Goal: Task Accomplishment & Management: Complete application form

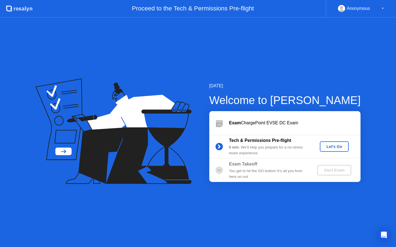
click at [327, 149] on div "Let's Go" at bounding box center [334, 147] width 24 height 4
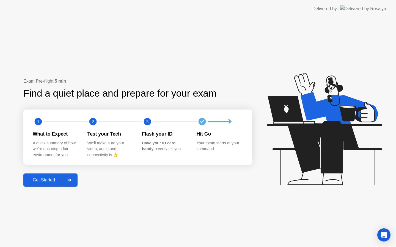
click at [41, 174] on button "Get Started" at bounding box center [50, 180] width 54 height 13
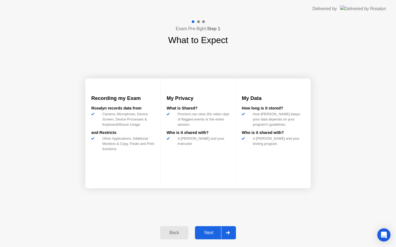
click at [208, 231] on div "Next" at bounding box center [209, 233] width 24 height 5
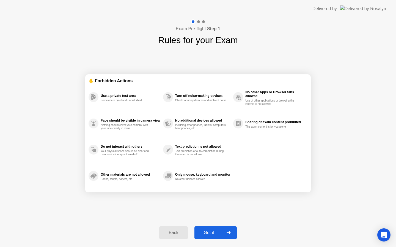
click at [208, 231] on div "Got it" at bounding box center [209, 233] width 26 height 5
select select "**********"
select select "*******"
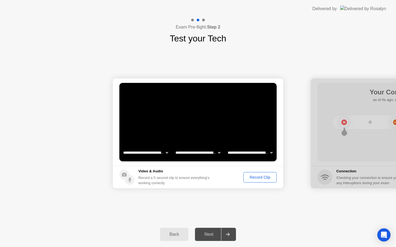
click at [263, 181] on button "Record Clip" at bounding box center [259, 177] width 33 height 10
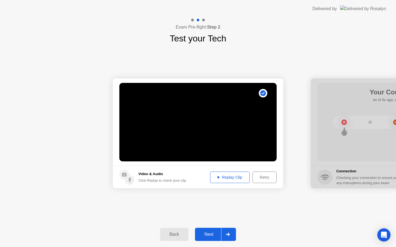
click at [242, 179] on div "Replay Clip" at bounding box center [230, 177] width 36 height 4
click at [230, 178] on div "Replay Clip" at bounding box center [230, 177] width 36 height 4
click at [210, 233] on div "Next" at bounding box center [209, 234] width 24 height 5
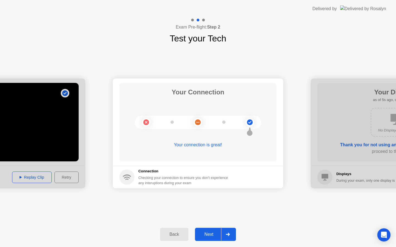
click at [206, 236] on div "Next" at bounding box center [209, 234] width 24 height 5
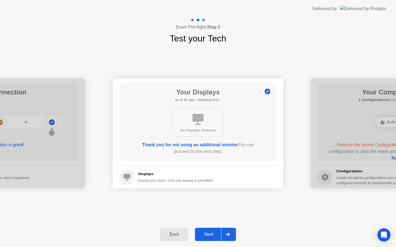
click at [209, 237] on div "Next" at bounding box center [209, 234] width 24 height 5
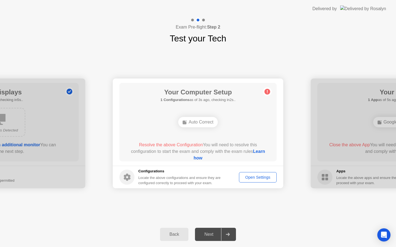
click at [196, 123] on div "Auto Correct" at bounding box center [198, 122] width 40 height 10
click at [248, 176] on div "Open Settings" at bounding box center [258, 177] width 34 height 4
click at [197, 158] on link "Learn how" at bounding box center [229, 154] width 71 height 11
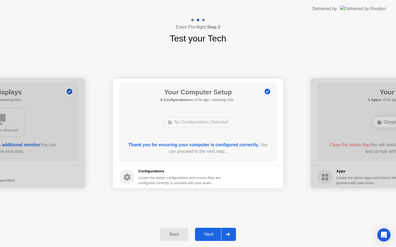
click at [102, 35] on div "Exam Pre-flight: Step 2 Test your Tech" at bounding box center [198, 31] width 396 height 27
click at [204, 241] on button "Next" at bounding box center [215, 234] width 41 height 13
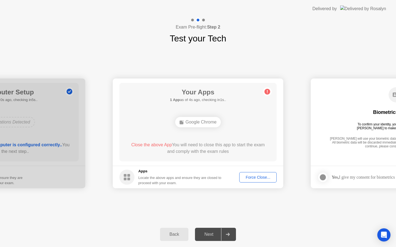
click at [254, 179] on div "Force Close..." at bounding box center [258, 177] width 34 height 4
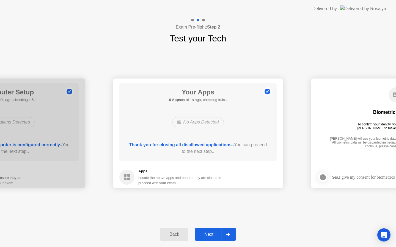
click at [209, 236] on div "Next" at bounding box center [209, 234] width 24 height 5
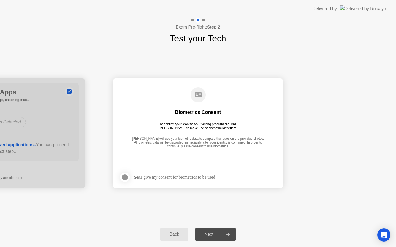
click at [124, 177] on div at bounding box center [125, 177] width 7 height 7
click at [216, 233] on div "Next" at bounding box center [209, 234] width 24 height 5
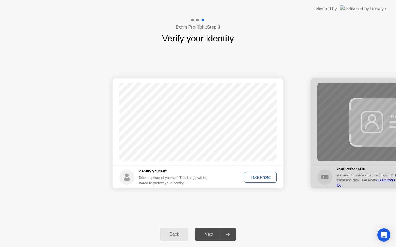
click at [262, 179] on div "Take Photo" at bounding box center [260, 177] width 29 height 4
click at [205, 239] on button "Next" at bounding box center [215, 234] width 41 height 13
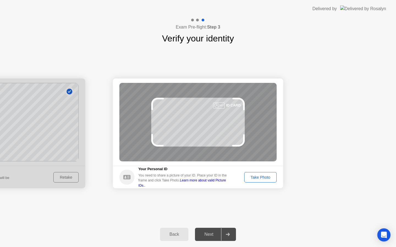
click at [250, 179] on div "Take Photo" at bounding box center [260, 177] width 29 height 4
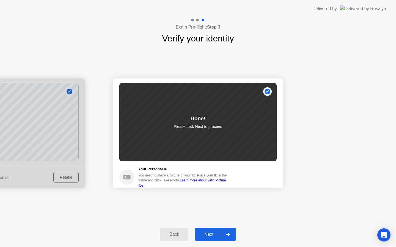
click at [211, 233] on div "Next" at bounding box center [209, 234] width 24 height 5
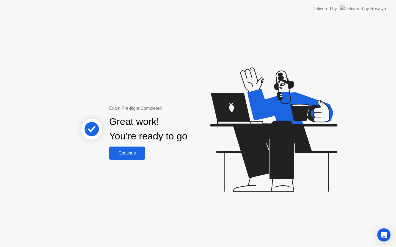
click at [130, 153] on div "Continue" at bounding box center [127, 153] width 33 height 5
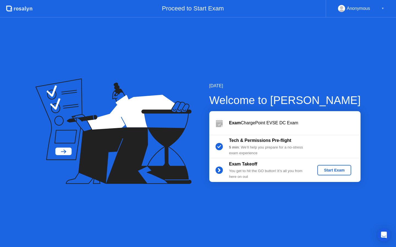
click at [328, 172] on div "Start Exam" at bounding box center [333, 170] width 29 height 4
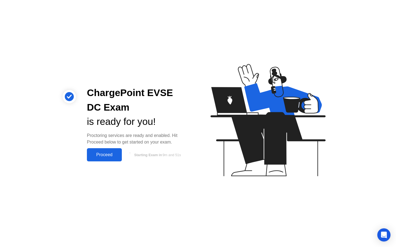
click at [91, 151] on button "Proceed" at bounding box center [104, 154] width 35 height 13
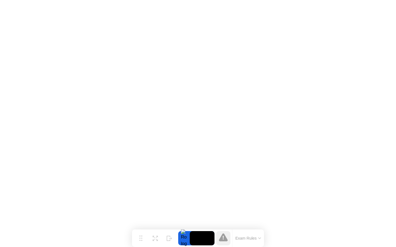
click at [256, 236] on button "Exam Rules" at bounding box center [248, 238] width 29 height 5
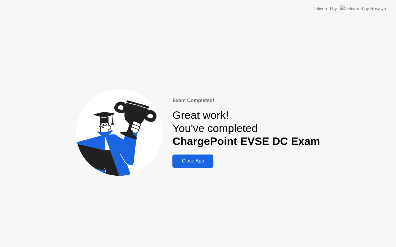
click at [204, 163] on div "Close App" at bounding box center [193, 161] width 38 height 6
